Goal: Transaction & Acquisition: Purchase product/service

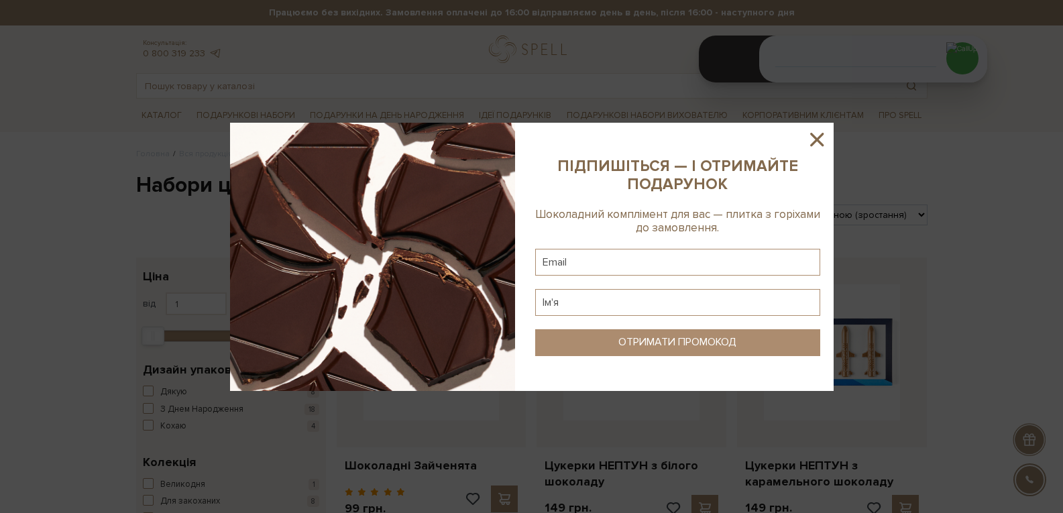
drag, startPoint x: 823, startPoint y: 144, endPoint x: 688, endPoint y: 109, distance: 139.3
click at [819, 142] on icon at bounding box center [817, 139] width 13 height 13
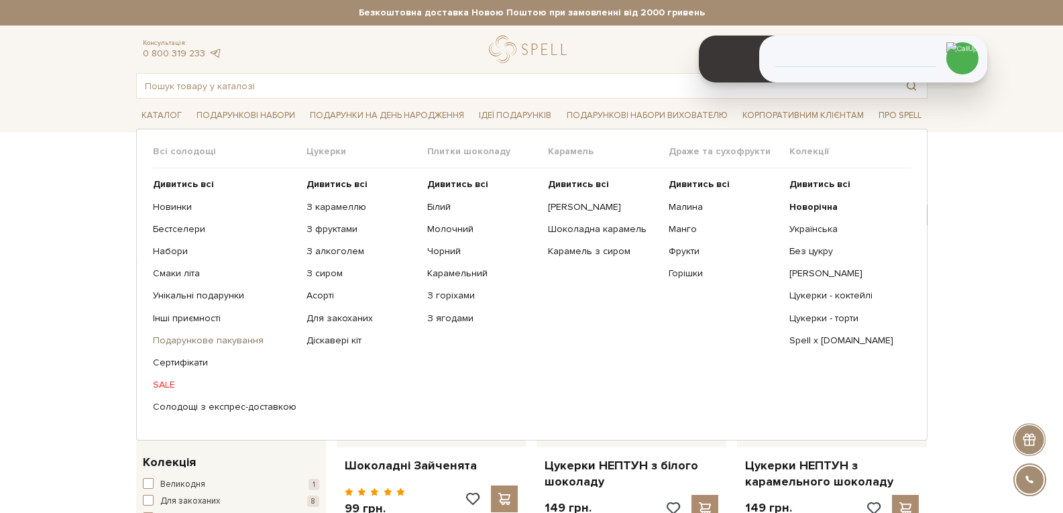
click at [220, 341] on link "Подарункове пакування" at bounding box center [225, 341] width 144 height 12
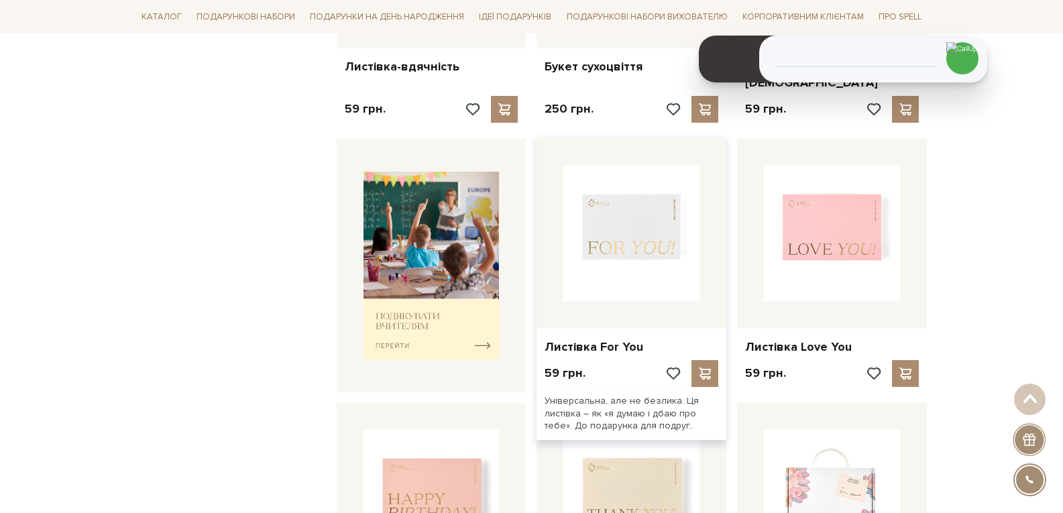
scroll to position [403, 0]
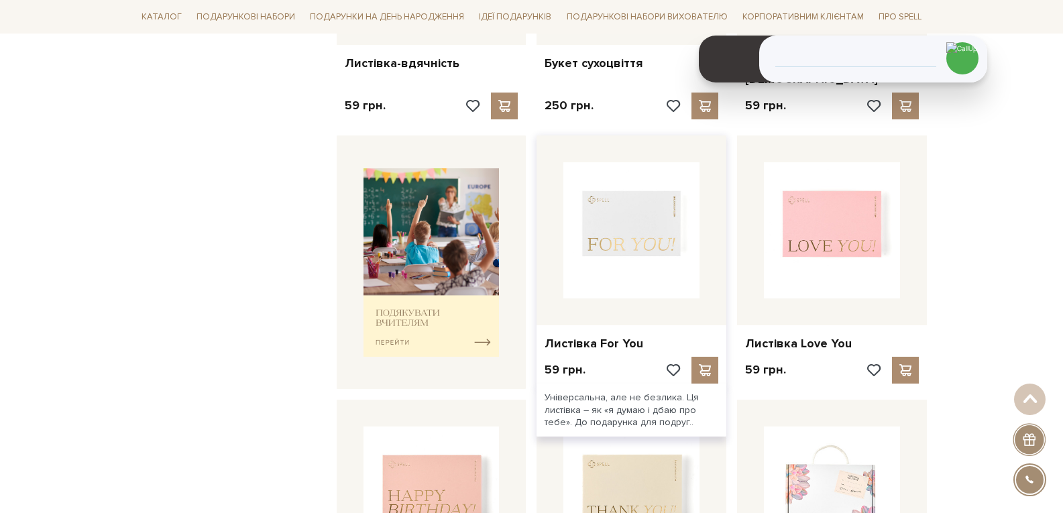
click at [609, 242] on img at bounding box center [632, 230] width 136 height 136
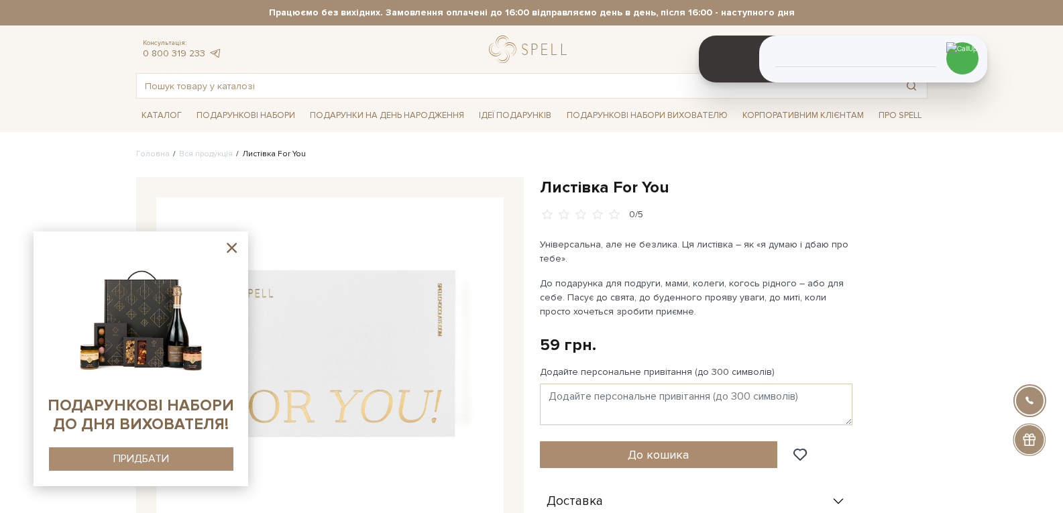
drag, startPoint x: 236, startPoint y: 246, endPoint x: 188, endPoint y: 184, distance: 78.5
click at [232, 244] on icon at bounding box center [231, 248] width 17 height 17
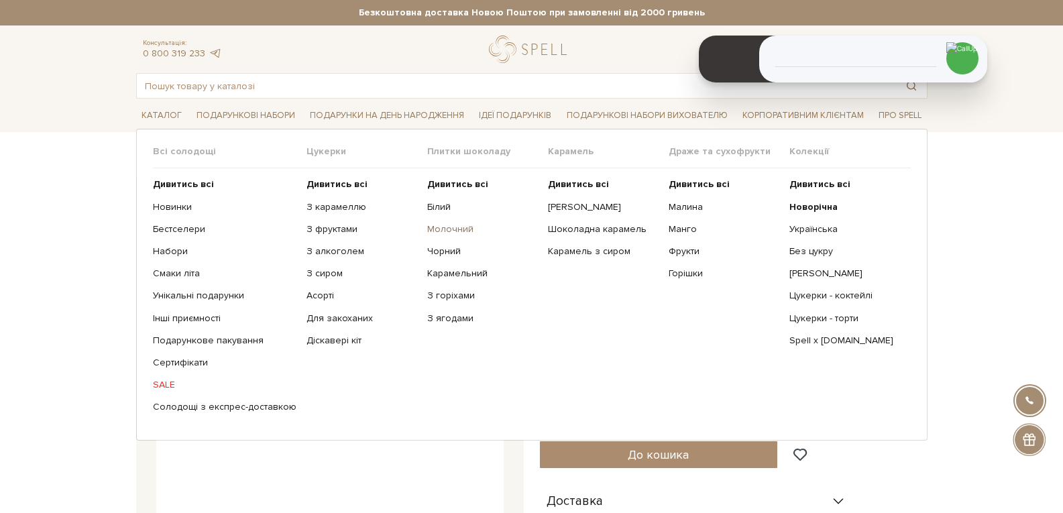
click at [439, 231] on link "Молочний" at bounding box center [482, 229] width 111 height 12
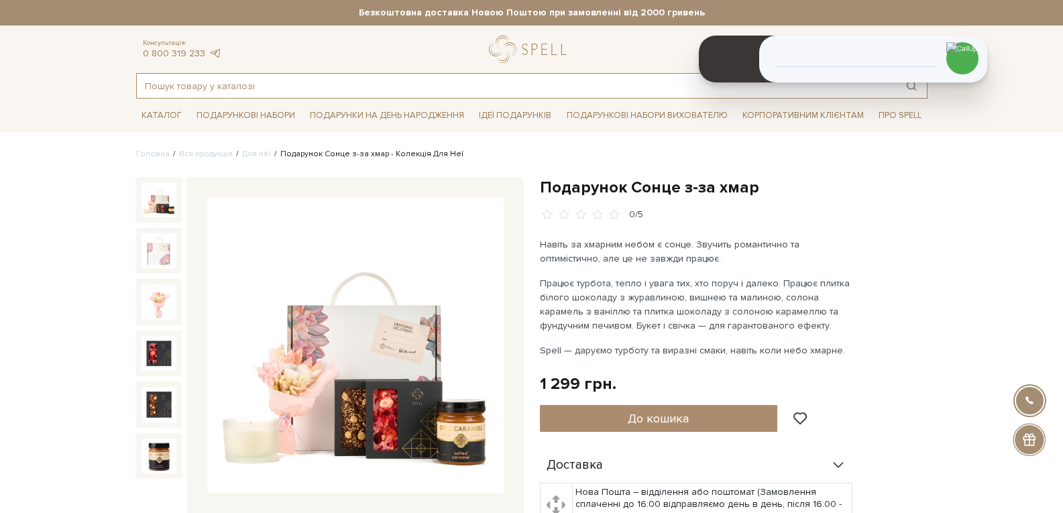
click at [237, 87] on input "text" at bounding box center [517, 86] width 760 height 24
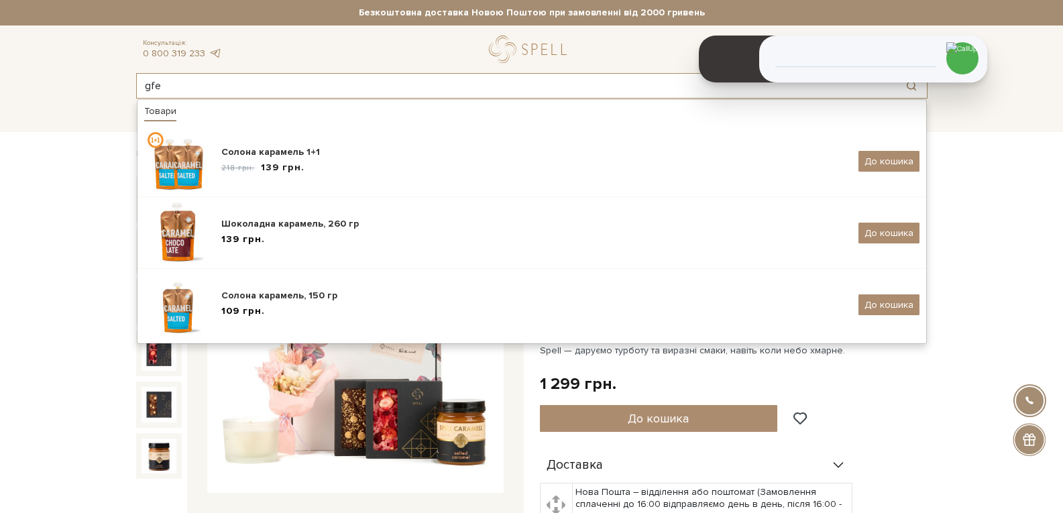
type input "gfe"
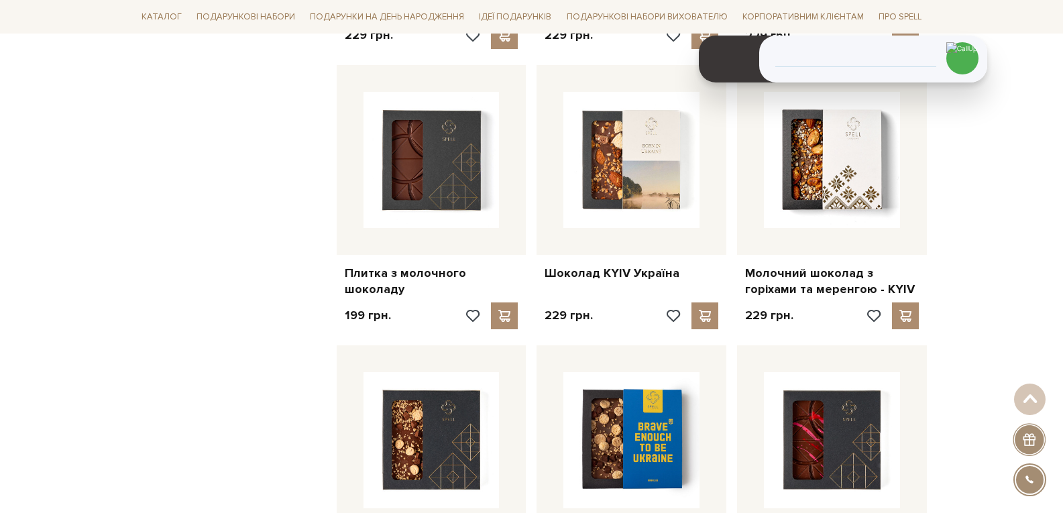
scroll to position [1342, 0]
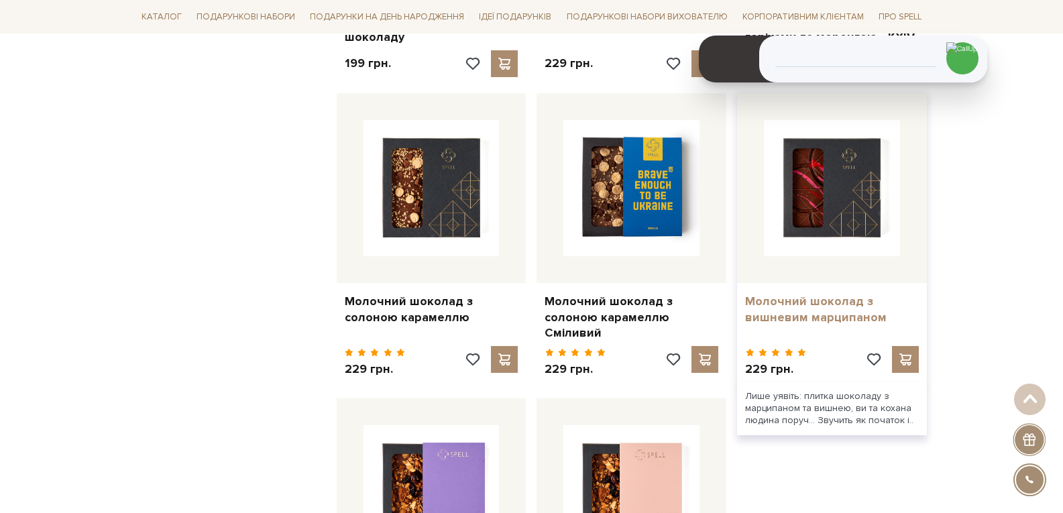
drag, startPoint x: 743, startPoint y: 292, endPoint x: 900, endPoint y: 311, distance: 157.5
click at [900, 311] on div "Молочний шоколад з вишневим марципаном" at bounding box center [832, 307] width 190 height 48
copy link "Молочний шоколад з вишневим марципаном"
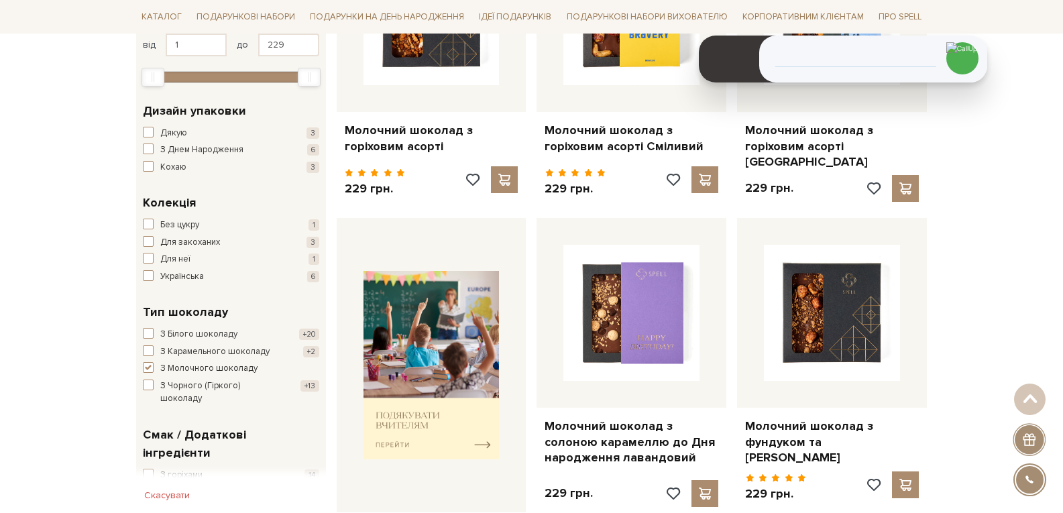
scroll to position [0, 0]
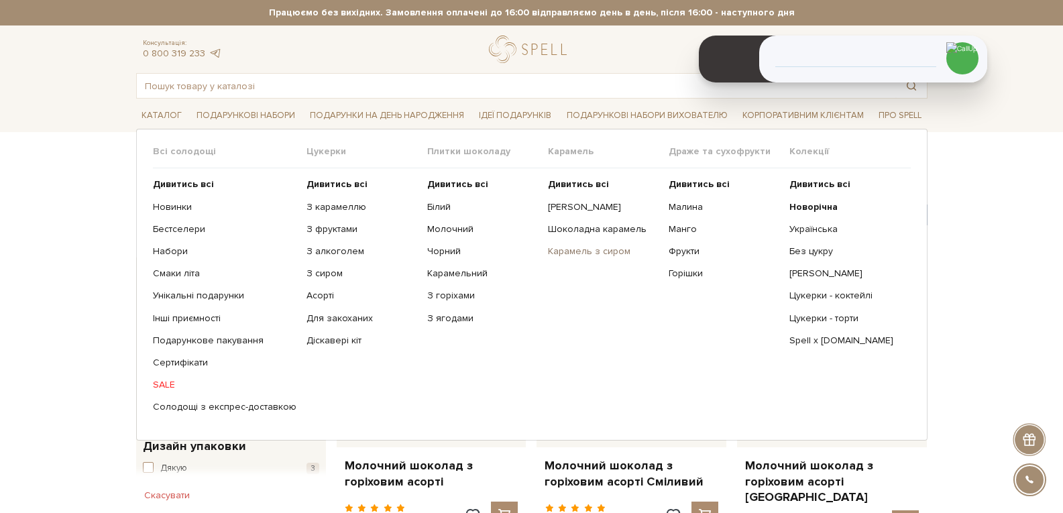
drag, startPoint x: 338, startPoint y: 187, endPoint x: 599, endPoint y: 255, distance: 269.8
click at [338, 186] on b "Дивитись всі" at bounding box center [337, 183] width 61 height 11
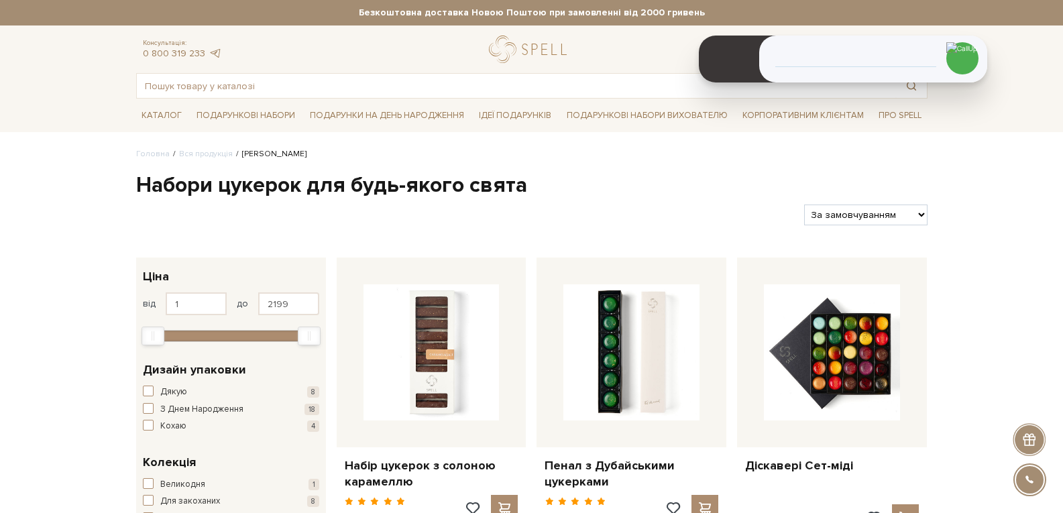
click at [884, 218] on select "За замовчуванням За Ціною (зростання) За Ціною (зменшення) Новинки За популярні…" at bounding box center [865, 215] width 123 height 21
select select "https://spellchocolate.com/our-productions/seti-cukerok/?sort=p.price&order=DESC"
click at [804, 205] on select "За замовчуванням За Ціною (зростання) За Ціною (зменшення) Новинки За популярні…" at bounding box center [865, 215] width 123 height 21
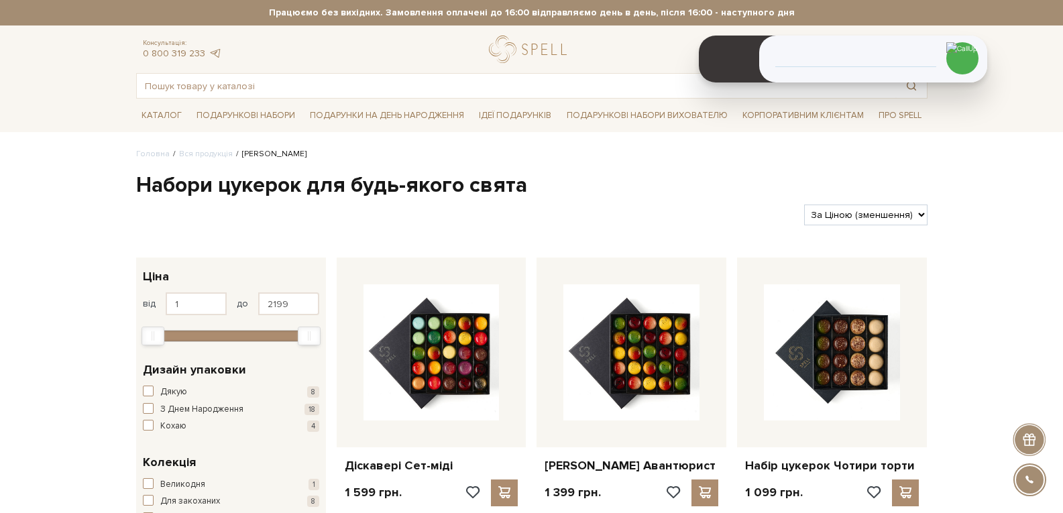
select select "https://spellchocolate.com/our-productions/seti-cukerok/?sort=p.price&order=ASC"
click at [804, 205] on select "За замовчуванням За Ціною (зростання) За Ціною (зменшення) Новинки За популярні…" at bounding box center [865, 215] width 123 height 21
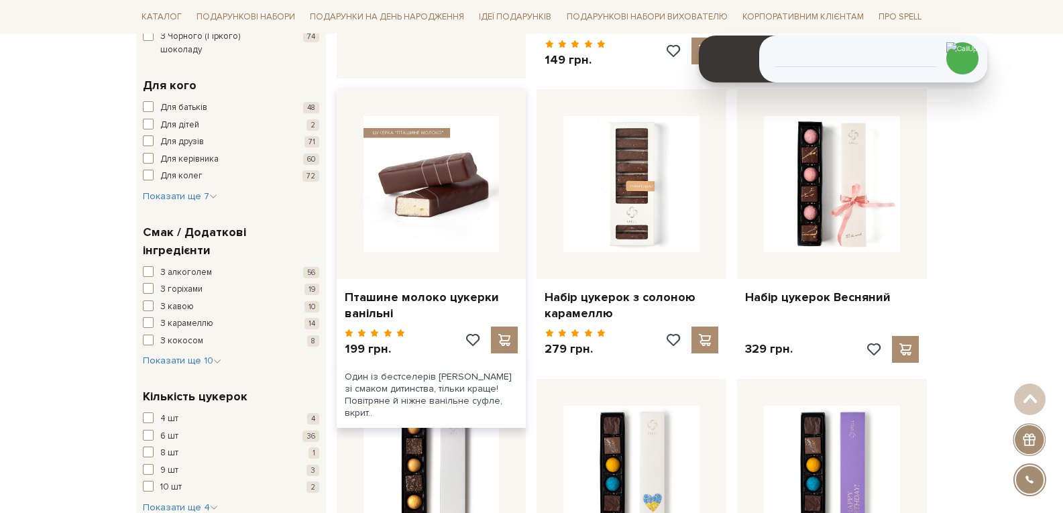
click at [417, 132] on img at bounding box center [432, 184] width 136 height 136
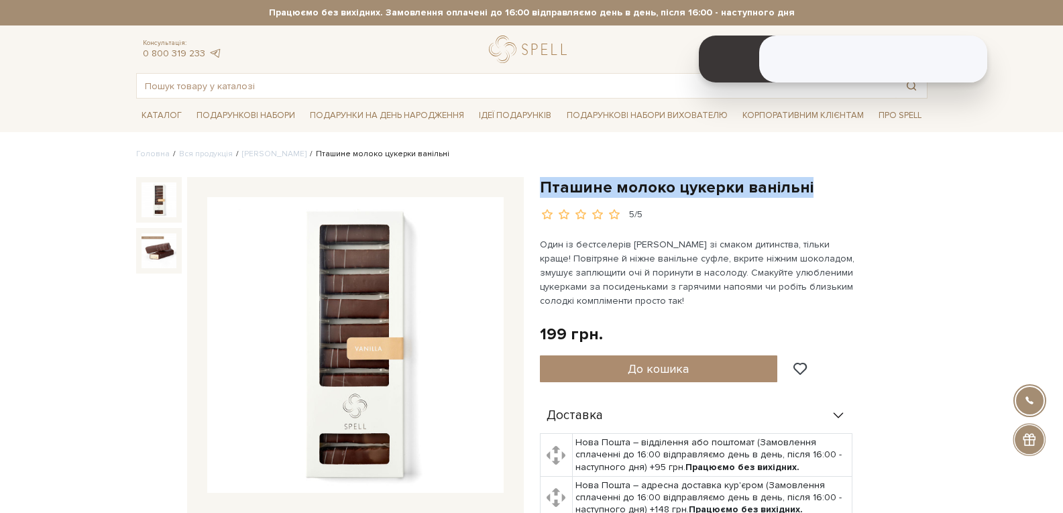
drag, startPoint x: 792, startPoint y: 180, endPoint x: 539, endPoint y: 191, distance: 253.1
